Goal: Information Seeking & Learning: Learn about a topic

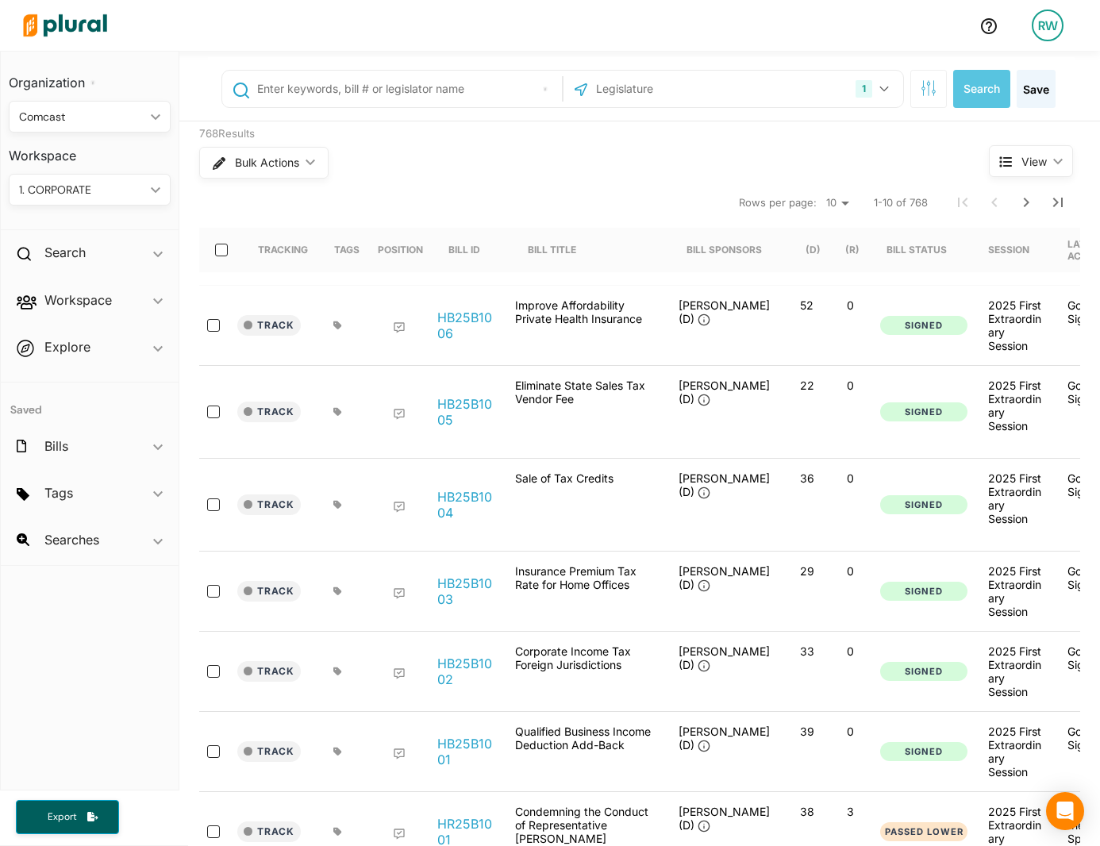
click at [419, 74] on input "text" at bounding box center [407, 89] width 302 height 30
type input "S 44"
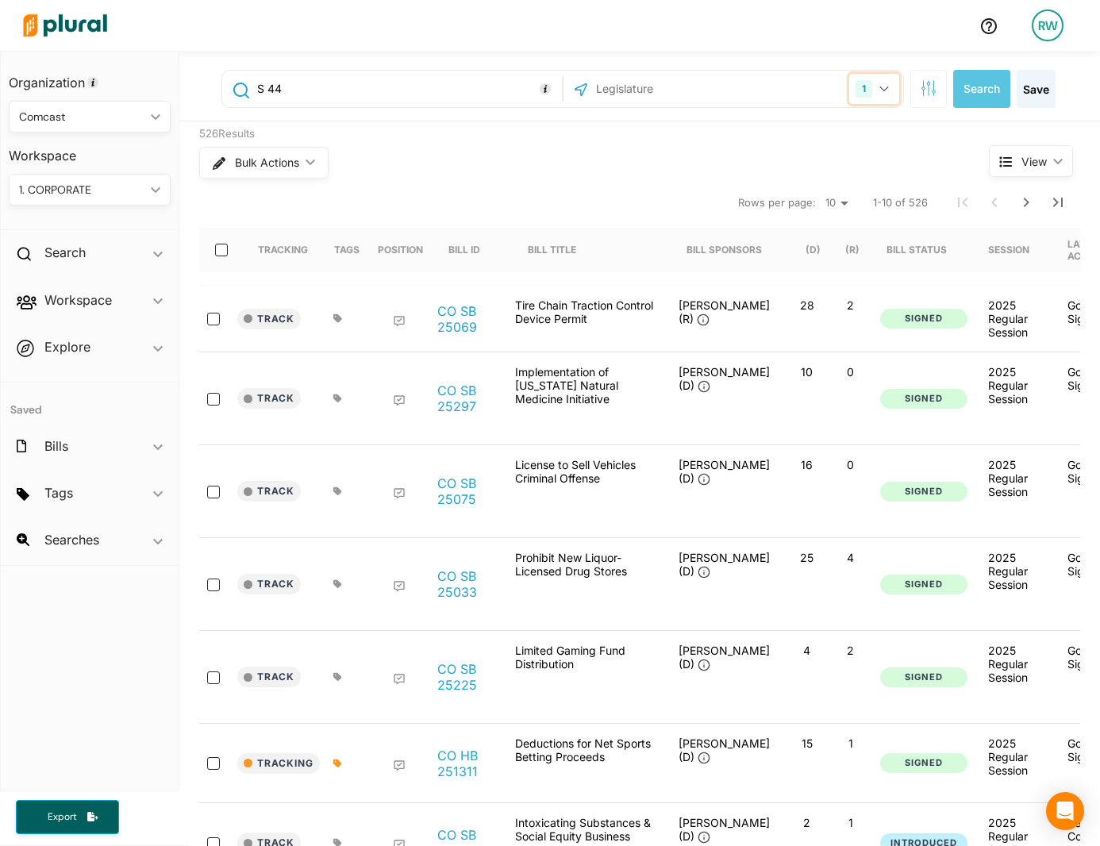
click at [876, 94] on button "1" at bounding box center [874, 89] width 50 height 30
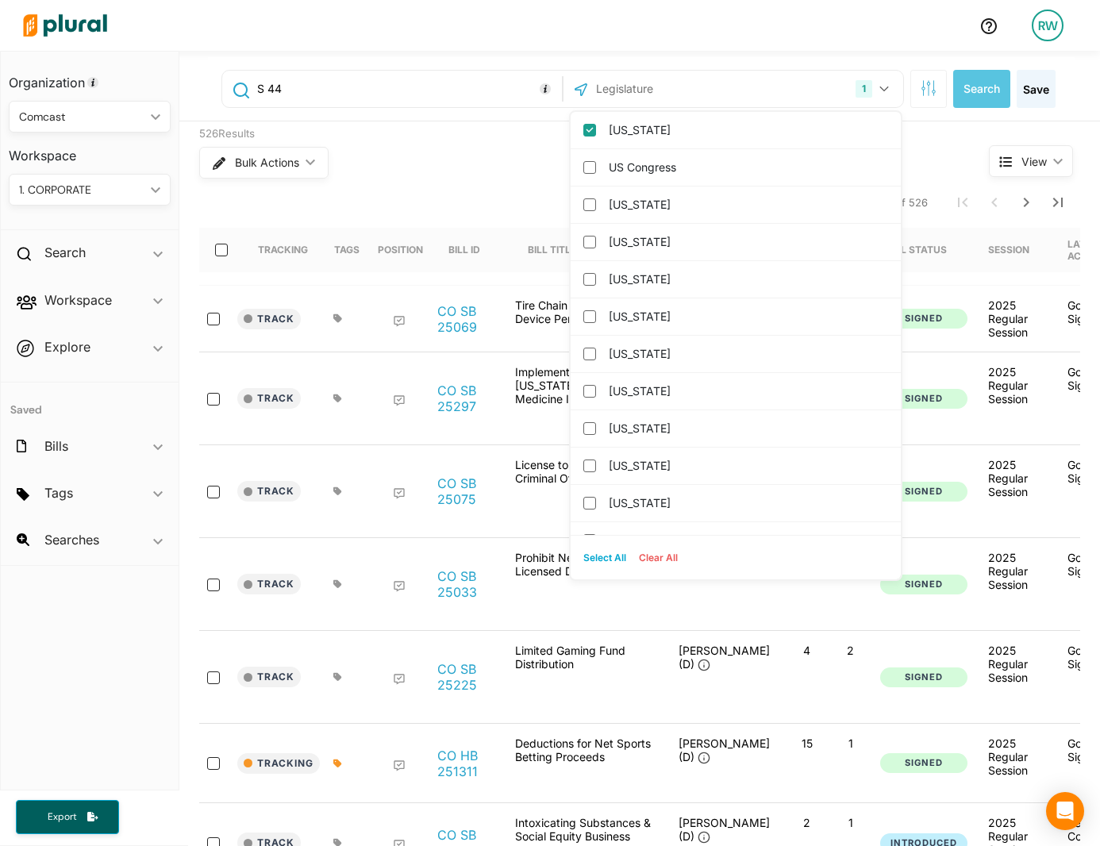
click at [639, 103] on input "text" at bounding box center [679, 89] width 170 height 30
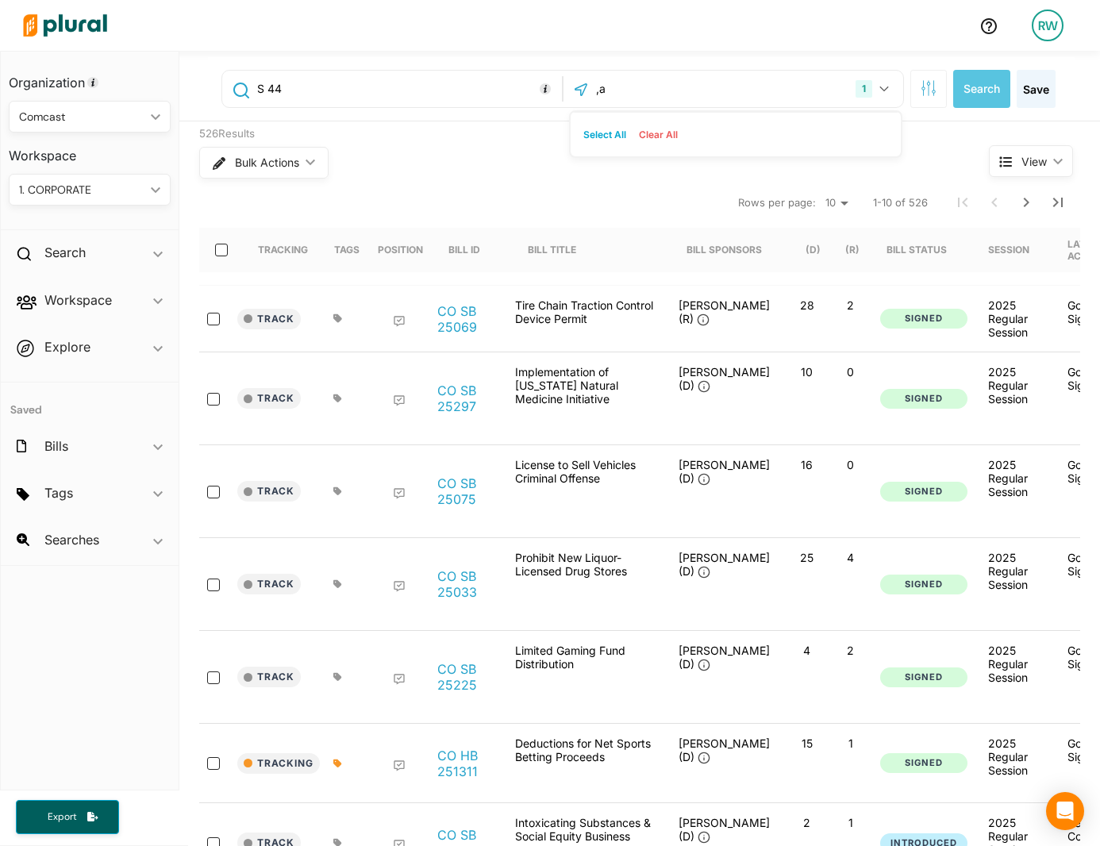
type input ","
type input "mas"
click at [609, 133] on label "[US_STATE]" at bounding box center [747, 130] width 276 height 24
click at [596, 133] on input "[US_STATE]" at bounding box center [589, 130] width 13 height 13
click at [979, 78] on button "Search" at bounding box center [981, 89] width 57 height 38
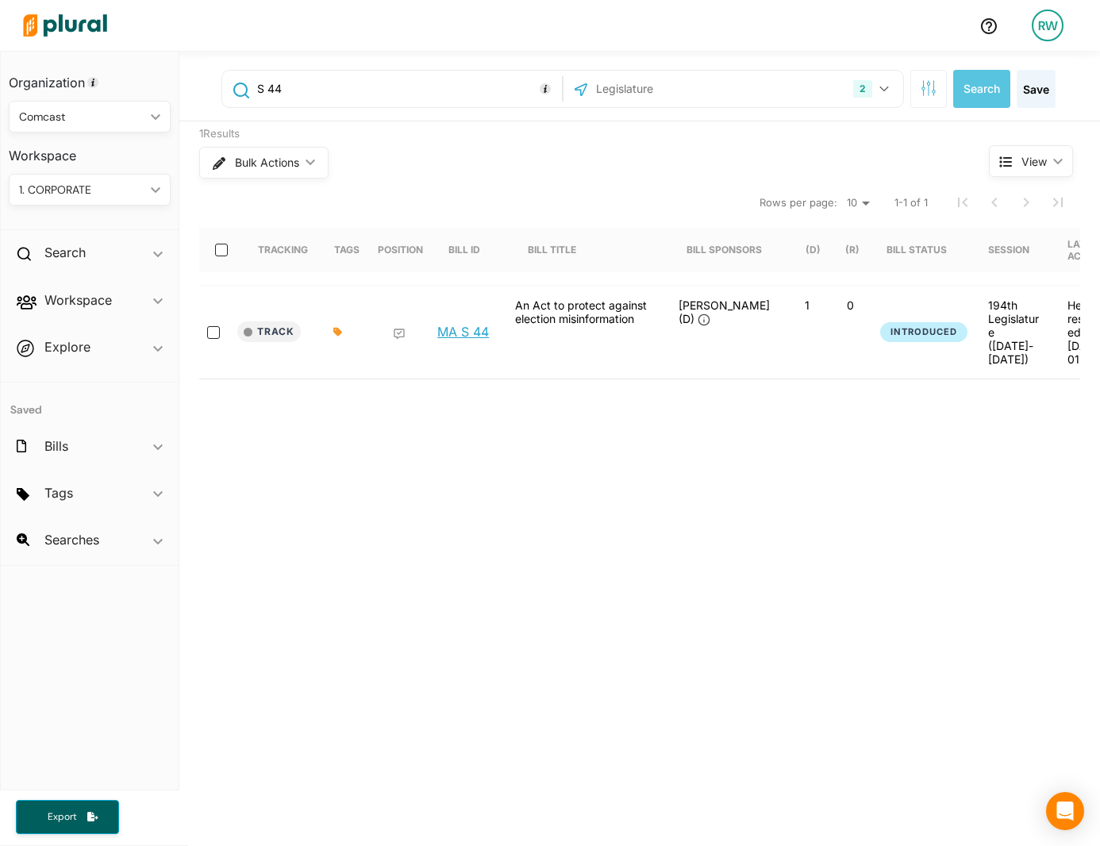
click at [444, 324] on link "MA S 44" at bounding box center [463, 332] width 52 height 16
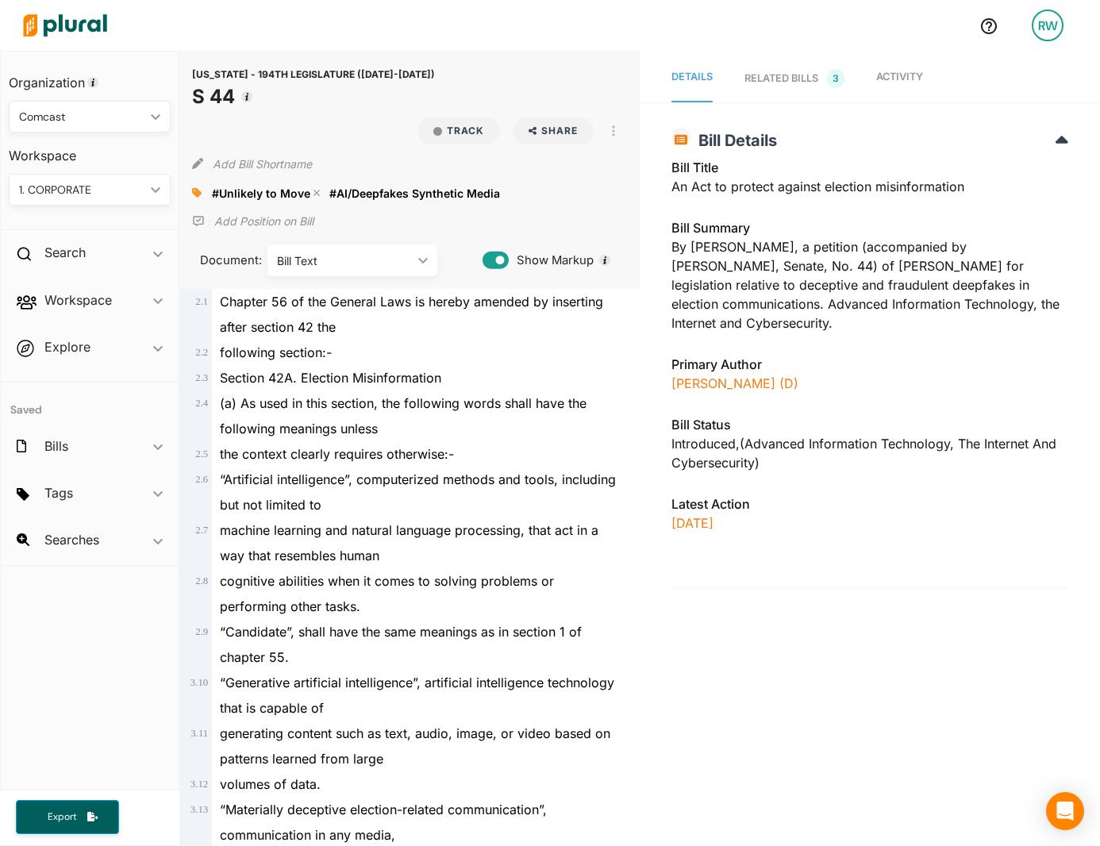
click at [312, 194] on polygon at bounding box center [316, 192] width 11 height 11
click at [894, 67] on link "Activity" at bounding box center [899, 79] width 47 height 48
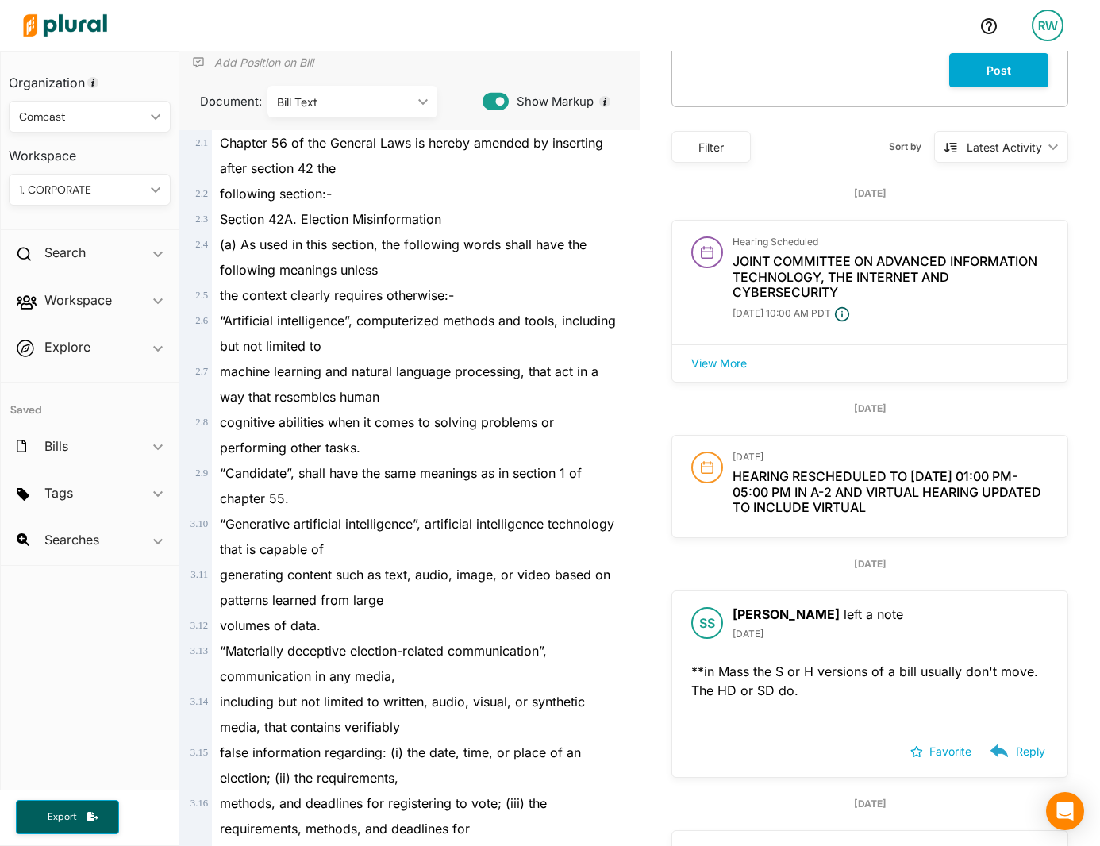
click at [529, 356] on div "“Artificial intelligence”, computerized methods and tools, including but not li…" at bounding box center [416, 333] width 409 height 51
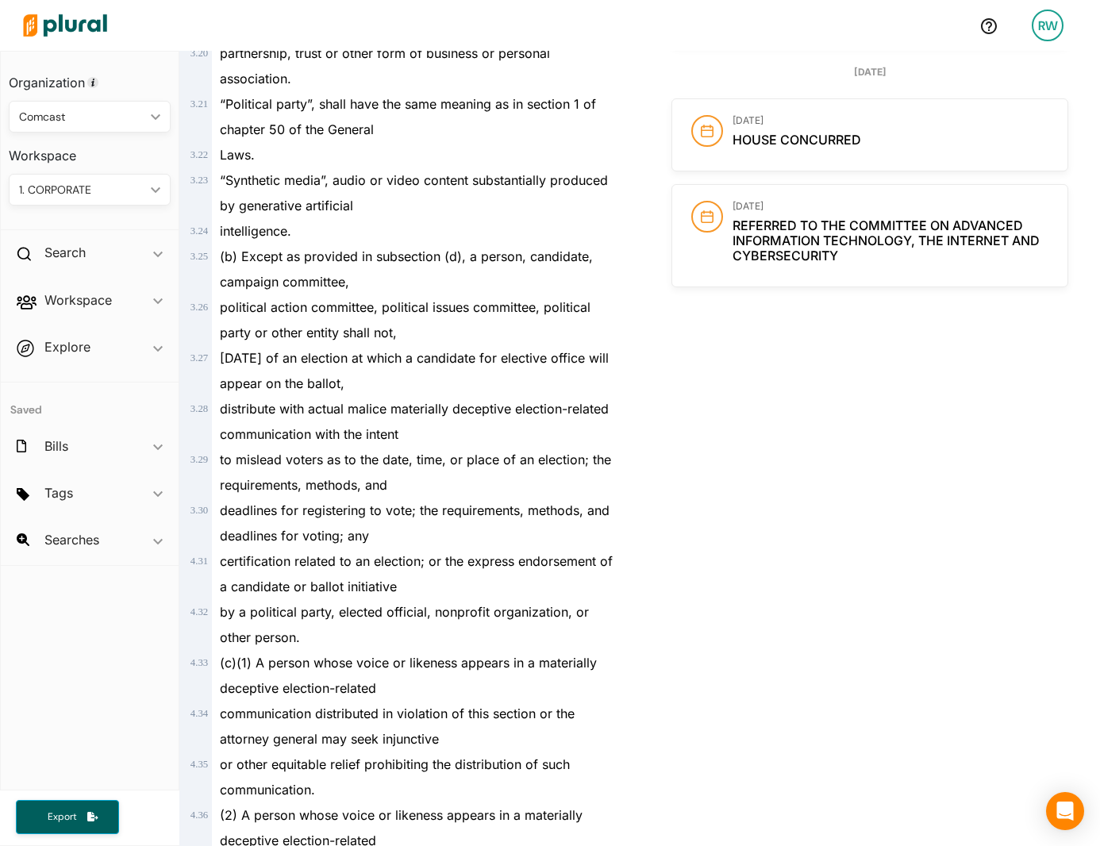
scroll to position [1190, 0]
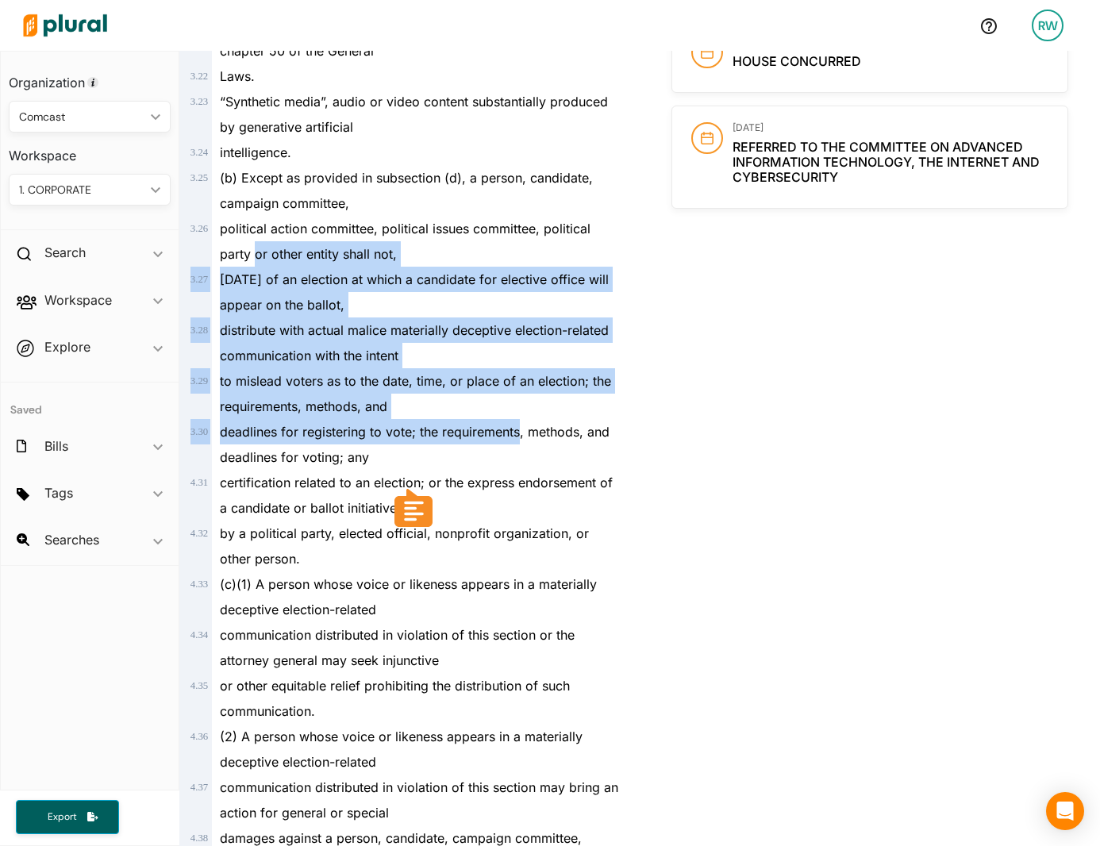
drag, startPoint x: 255, startPoint y: 260, endPoint x: 522, endPoint y: 433, distance: 318.5
click at [521, 433] on div "2 . 1 Chapter 56 of the General Laws is hereby amended by inserting after secti…" at bounding box center [410, 584] width 448 height 2971
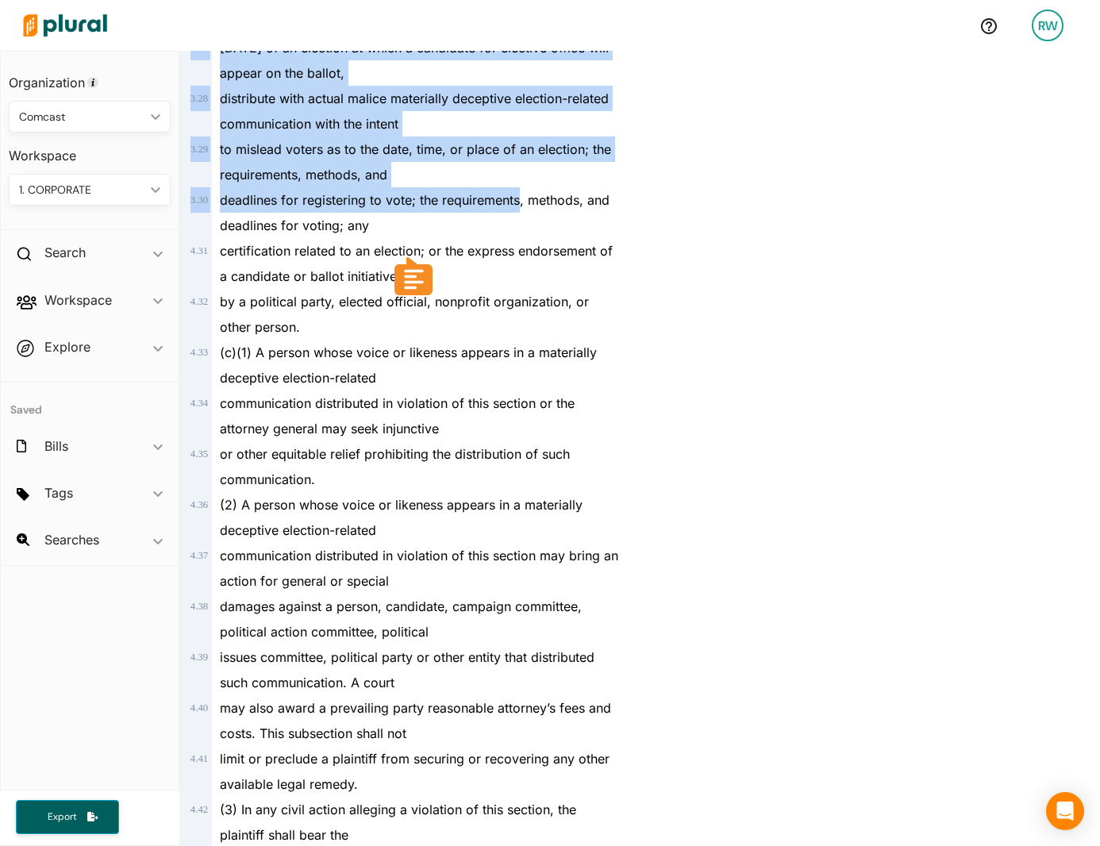
scroll to position [1428, 0]
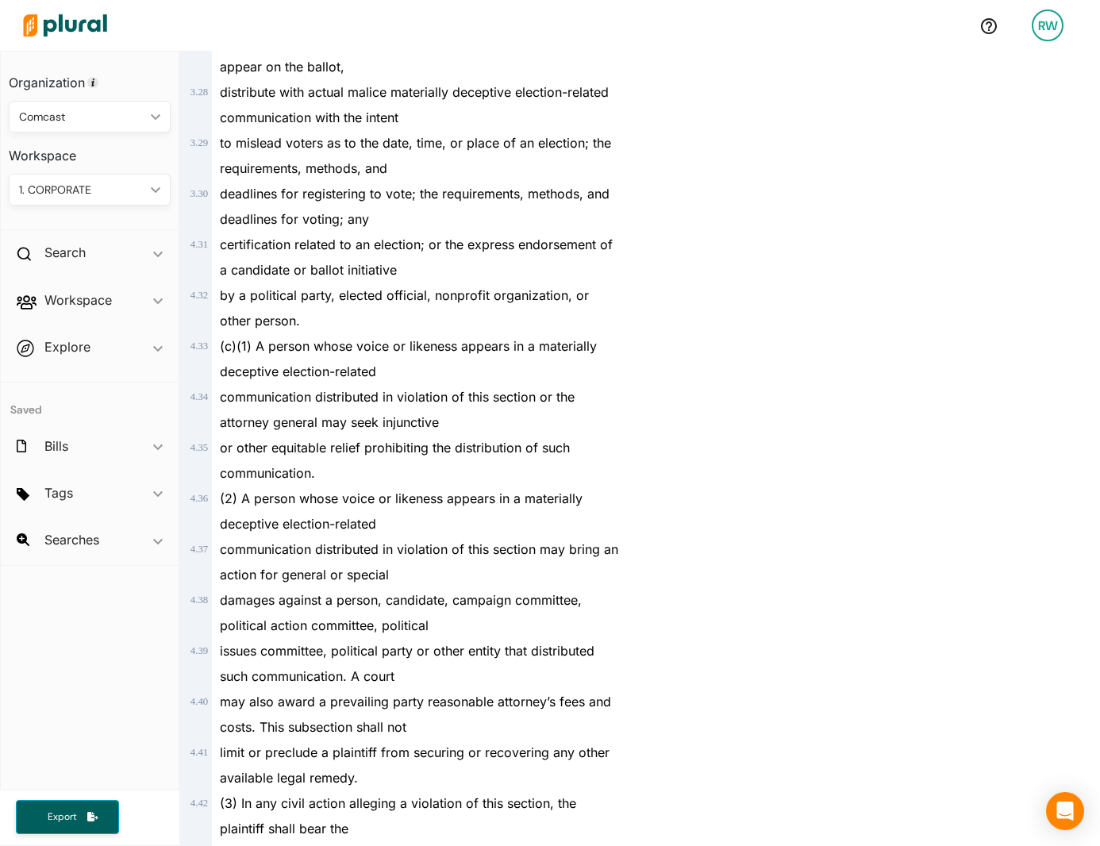
click at [486, 367] on div "(c)(1) A person whose voice or likeness appears in a materially deceptive elect…" at bounding box center [416, 358] width 409 height 51
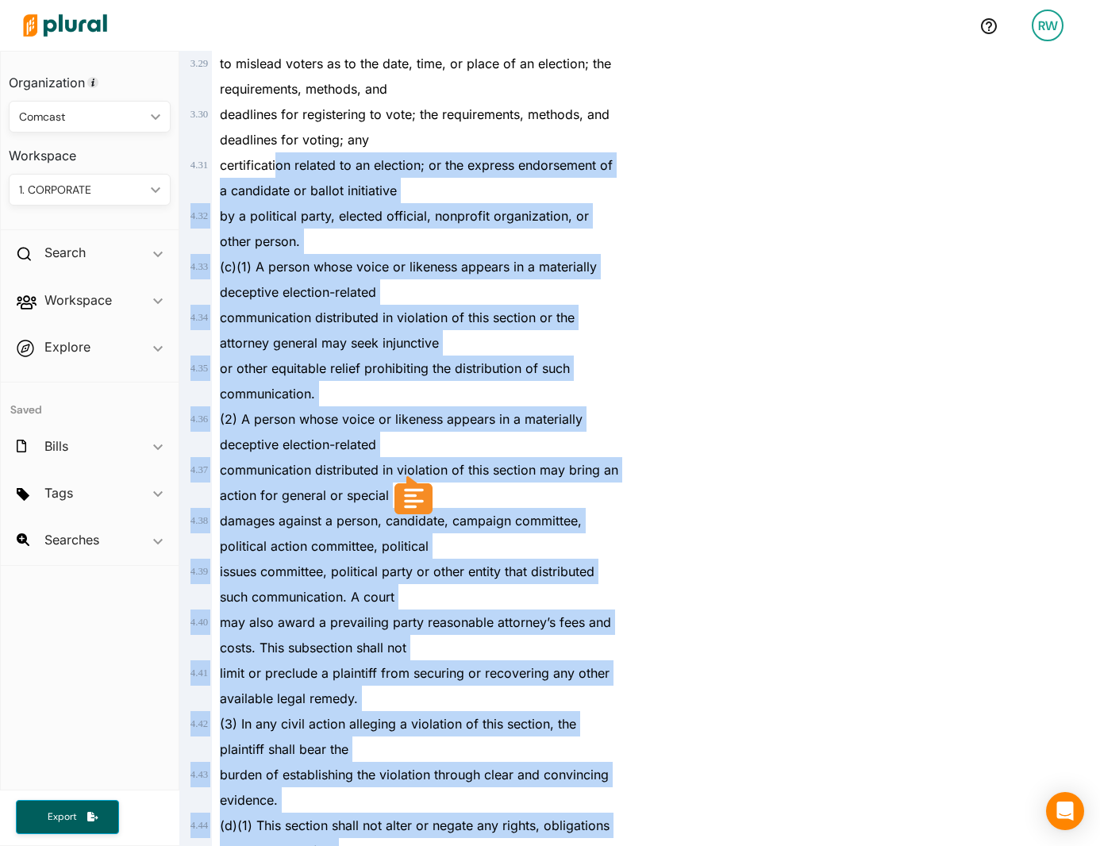
drag, startPoint x: 278, startPoint y: 162, endPoint x: 667, endPoint y: 494, distance: 511.7
click at [667, 494] on div "[US_STATE] - 194TH LEGISLATURE ([DATE]-[DATE]) S 44 Track Share Email LinkedIn …" at bounding box center [639, 147] width 921 height 3209
click at [667, 494] on div "Back to search Details RELATED BILLS 3 Activity [US_STATE] - 194TH LEGISLATURE …" at bounding box center [870, 147] width 460 height 3209
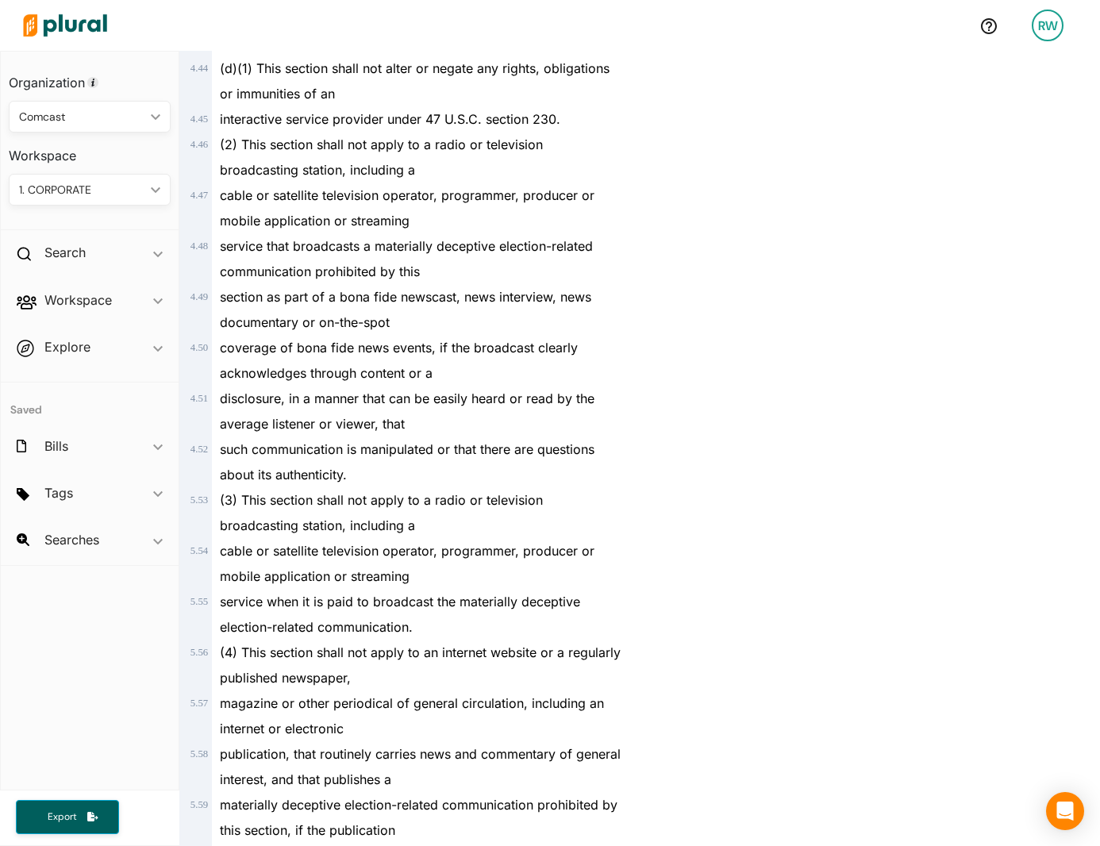
scroll to position [2301, 0]
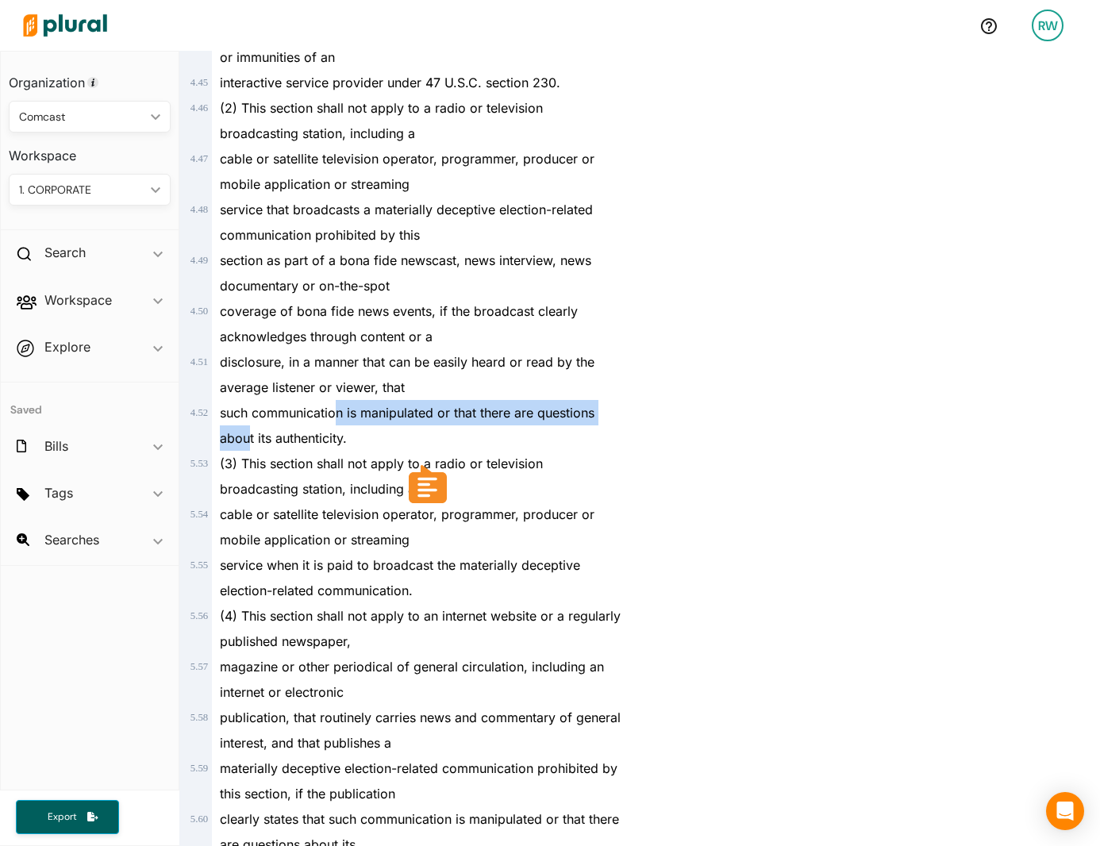
drag, startPoint x: 298, startPoint y: 440, endPoint x: 336, endPoint y: 417, distance: 44.5
click at [336, 417] on span "such communication is manipulated or that there are questions about its authent…" at bounding box center [407, 425] width 375 height 41
click at [309, 379] on div "disclosure, in a manner that can be easily heard or read by the average listene…" at bounding box center [416, 374] width 409 height 51
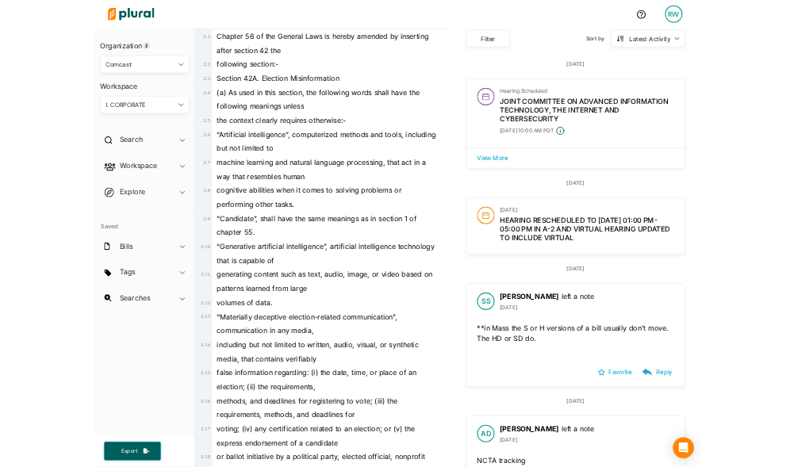
scroll to position [0, 0]
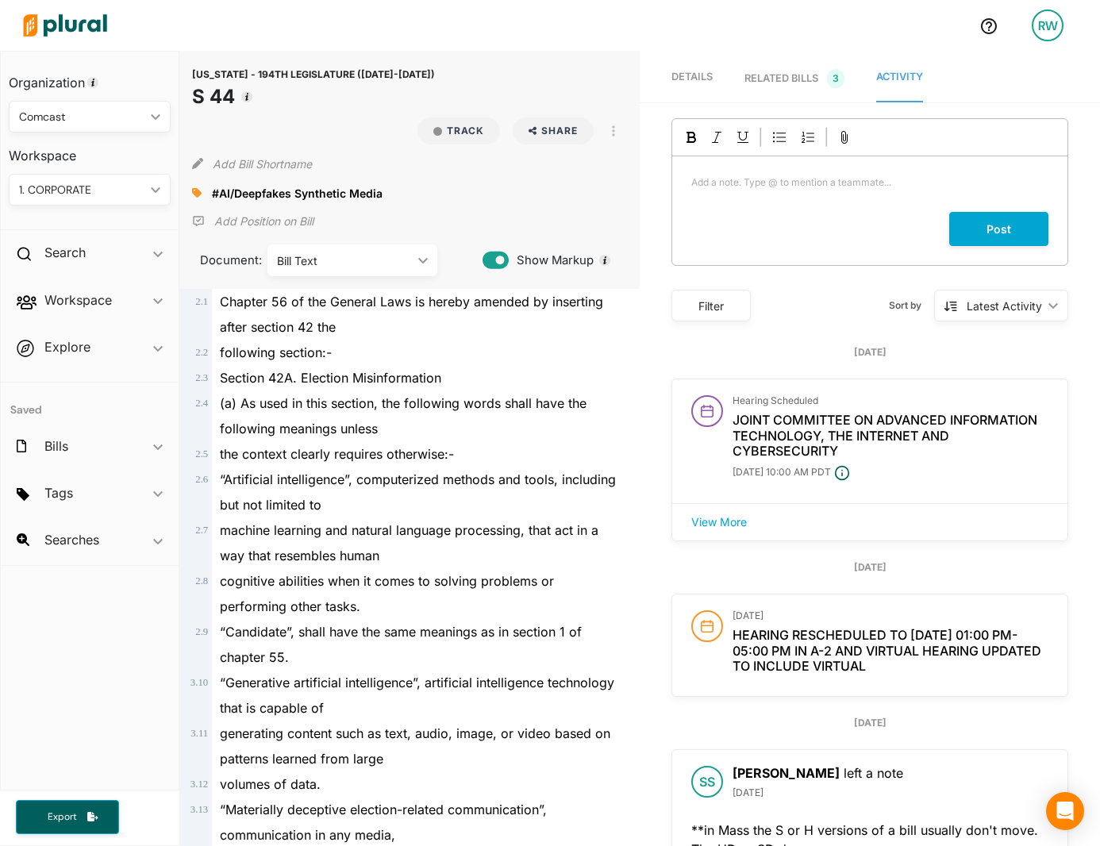
click at [298, 332] on span "Chapter 56 of the General Laws is hereby amended by inserting after section 42 …" at bounding box center [411, 314] width 383 height 41
